Goal: Find specific page/section: Find specific page/section

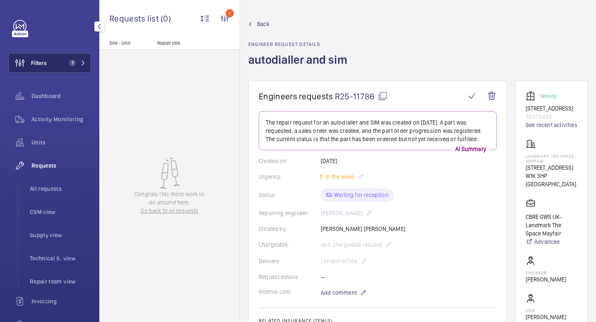
click at [86, 64] on button "Filters 1" at bounding box center [49, 63] width 83 height 20
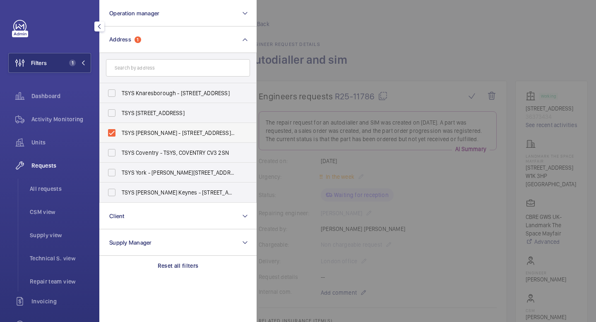
click at [113, 134] on label "TSYS [PERSON_NAME] - [STREET_ADDRESS][PERSON_NAME]" at bounding box center [172, 133] width 144 height 20
click at [113, 134] on input "TSYS [PERSON_NAME] - [STREET_ADDRESS][PERSON_NAME]" at bounding box center [111, 132] width 17 height 17
checkbox input "false"
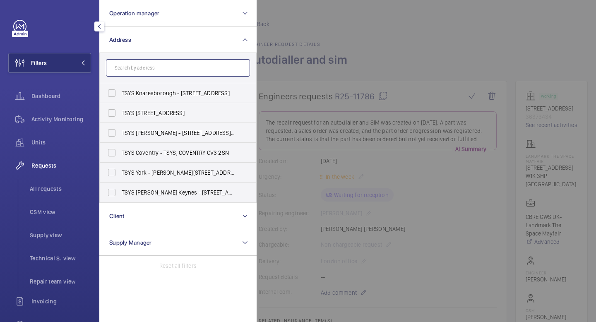
click at [150, 73] on input "text" at bounding box center [178, 67] width 144 height 17
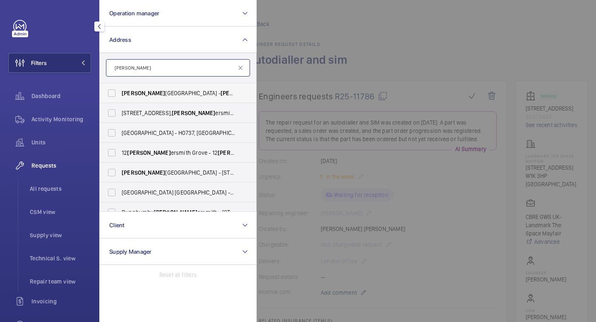
type input "[PERSON_NAME]"
click at [110, 94] on label "[PERSON_NAME][GEOGRAPHIC_DATA] - [PERSON_NAME][GEOGRAPHIC_DATA], [STREET_ADDRES…" at bounding box center [172, 93] width 144 height 20
click at [110, 94] on input "[PERSON_NAME][GEOGRAPHIC_DATA] - [PERSON_NAME][GEOGRAPHIC_DATA], [STREET_ADDRES…" at bounding box center [111, 93] width 17 height 17
checkbox input "true"
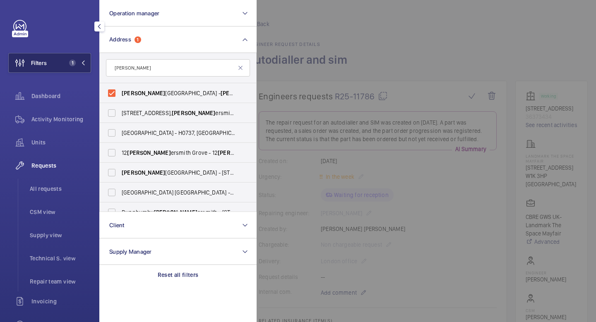
click at [85, 67] on button "Filters 1" at bounding box center [49, 63] width 83 height 20
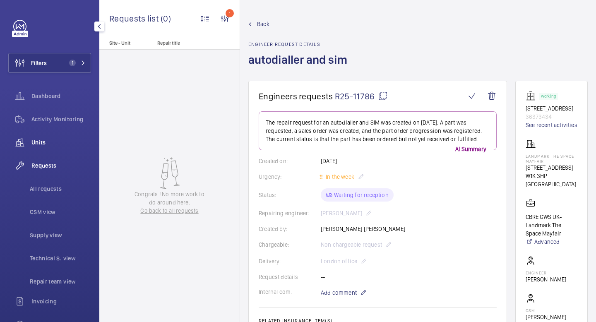
click at [45, 139] on span "Units" at bounding box center [61, 142] width 60 height 8
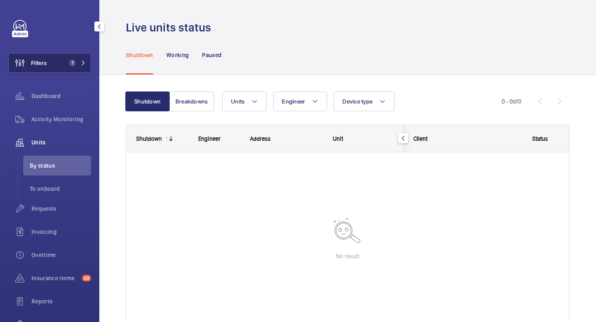
click at [86, 63] on button "Filters 1" at bounding box center [49, 63] width 83 height 20
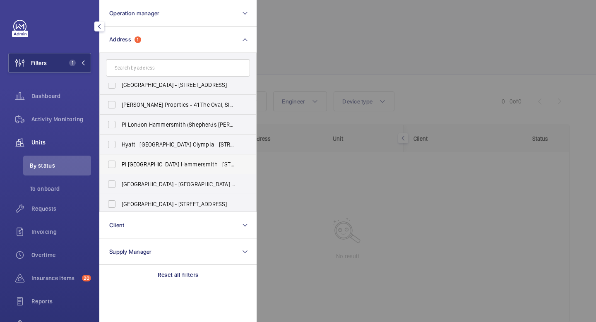
scroll to position [170, 0]
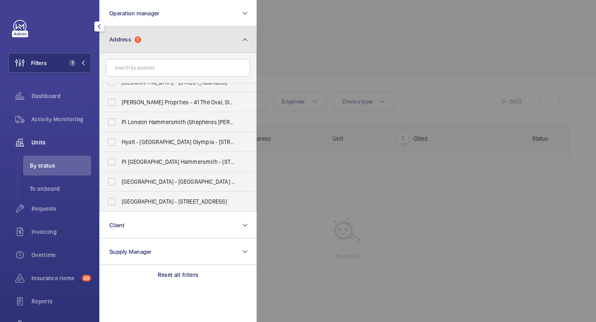
click at [156, 38] on button "Address 1" at bounding box center [177, 39] width 157 height 26
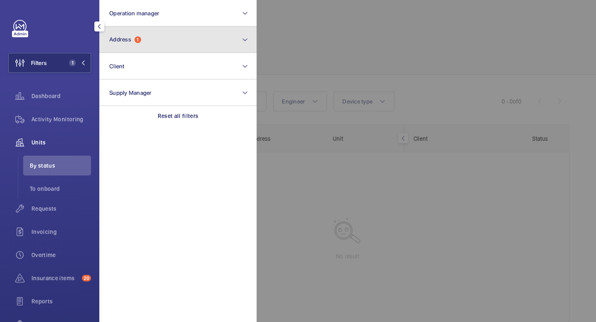
click at [129, 42] on span "Address" at bounding box center [120, 39] width 22 height 7
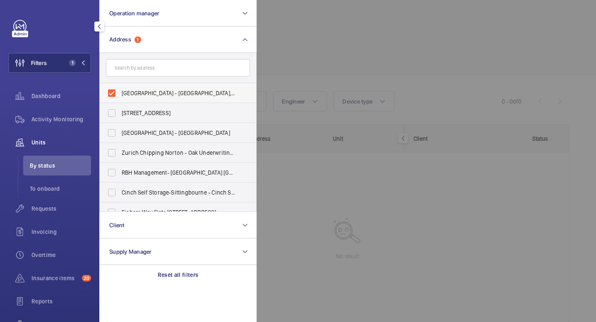
click at [112, 97] on label "[GEOGRAPHIC_DATA] - [GEOGRAPHIC_DATA], [STREET_ADDRESS]" at bounding box center [172, 93] width 144 height 20
click at [112, 97] on input "[GEOGRAPHIC_DATA] - [GEOGRAPHIC_DATA], [STREET_ADDRESS]" at bounding box center [111, 93] width 17 height 17
checkbox input "false"
